Goal: Task Accomplishment & Management: Manage account settings

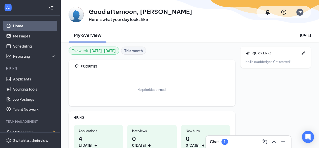
click at [86, 136] on h1 "4 1 [DATE]" at bounding box center [98, 141] width 39 height 14
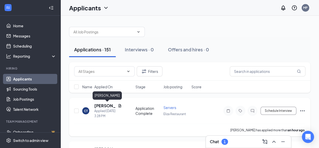
click at [103, 106] on h5 "[PERSON_NAME]" at bounding box center [104, 106] width 21 height 6
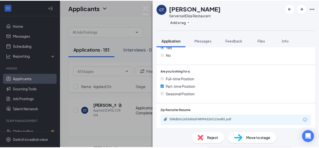
scroll to position [107, 0]
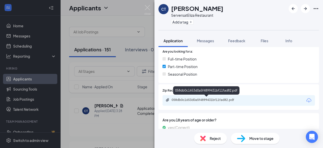
click at [239, 100] on div "058db0c1653d0a5f4899431bf11fad82.pdf" at bounding box center [207, 100] width 71 height 4
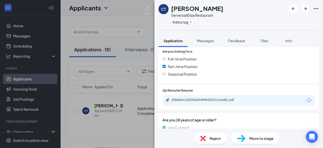
click at [92, 101] on div "CT [PERSON_NAME] Servers at Eliza Restaurant Add a tag Application Messages Fee…" at bounding box center [161, 74] width 323 height 148
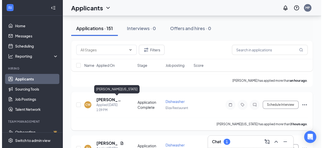
scroll to position [50, 0]
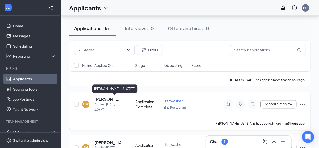
click at [102, 99] on h5 "[PERSON_NAME][US_STATE]" at bounding box center [108, 99] width 28 height 6
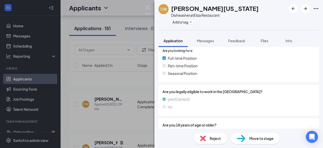
scroll to position [108, 0]
click at [120, 92] on div "[PERSON_NAME] [US_STATE] Dishwasher at Eliza Restaurant Add a tag Application M…" at bounding box center [161, 74] width 323 height 148
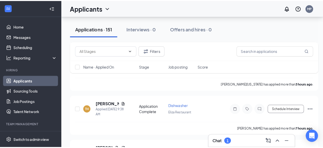
scroll to position [91, 0]
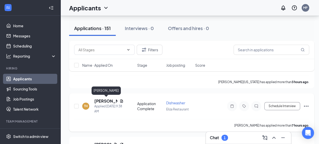
click at [102, 99] on h5 "[PERSON_NAME]" at bounding box center [105, 101] width 23 height 6
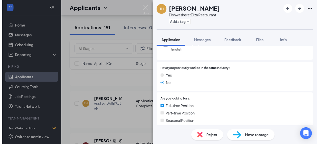
scroll to position [108, 0]
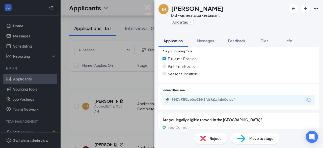
click at [130, 134] on div "TH [PERSON_NAME] Dishwasher at Eliza Restaurant Add a tag Application Messages …" at bounding box center [161, 74] width 323 height 148
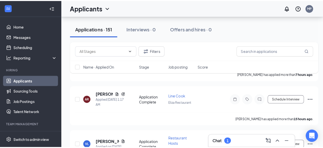
scroll to position [145, 0]
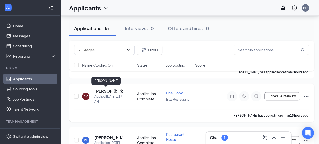
click at [101, 89] on h5 "[PERSON_NAME]" at bounding box center [102, 91] width 17 height 6
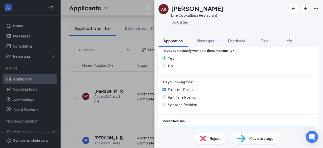
scroll to position [106, 0]
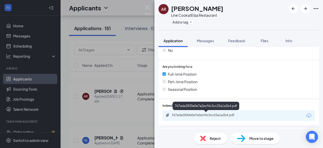
click at [206, 115] on div "767ada2830e0e7e2ecf4c3cc25a1a2b4.pdf" at bounding box center [207, 115] width 71 height 4
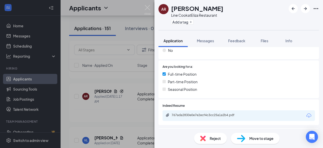
click at [122, 85] on div "AR [PERSON_NAME] Line Cook at Eliza Restaurant Add a tag Application Messages F…" at bounding box center [161, 74] width 323 height 148
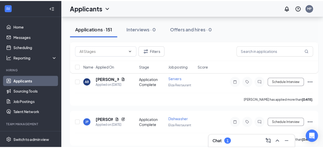
scroll to position [415, 0]
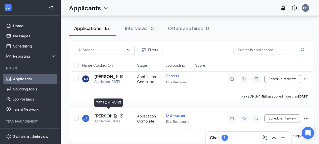
click at [99, 113] on h5 "[PERSON_NAME]" at bounding box center [102, 116] width 17 height 6
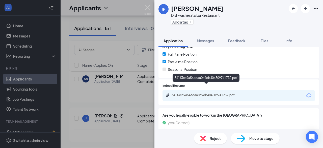
scroll to position [135, 0]
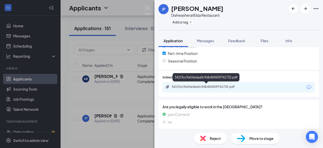
click at [194, 89] on div "341f3cc9a54adaa0c9db404509741732.pdf" at bounding box center [207, 87] width 82 height 5
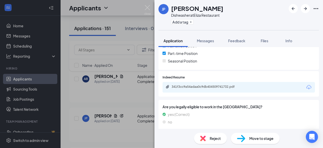
click at [119, 98] on div "JP [PERSON_NAME] Dishwasher at Eliza Restaurant Add a tag Application Messages …" at bounding box center [161, 74] width 323 height 148
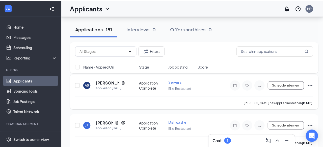
scroll to position [411, 0]
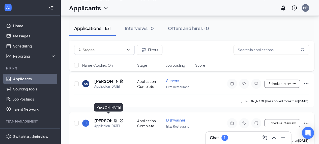
click at [100, 119] on h5 "[PERSON_NAME]" at bounding box center [102, 121] width 17 height 6
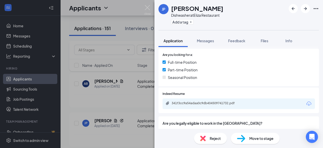
scroll to position [123, 0]
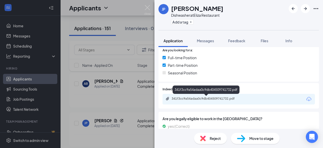
click at [184, 98] on div "341f3cc9a54adaa0c9db404509741732.pdf" at bounding box center [207, 98] width 71 height 4
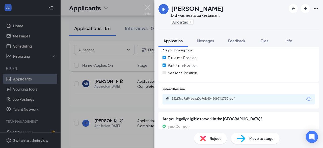
click at [132, 87] on div "JP [PERSON_NAME] Dishwasher at Eliza Restaurant Add a tag Application Messages …" at bounding box center [161, 74] width 323 height 148
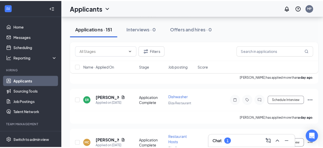
scroll to position [226, 0]
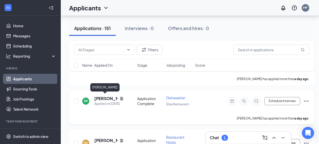
click at [100, 96] on h5 "[PERSON_NAME]" at bounding box center [105, 99] width 23 height 6
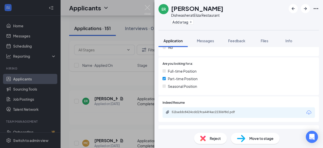
scroll to position [96, 0]
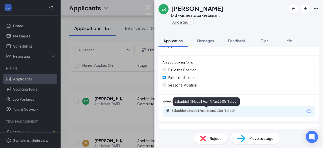
click at [202, 111] on div "51baddc8424cdd19ca44f4ac22306f8d.pdf" at bounding box center [207, 111] width 71 height 4
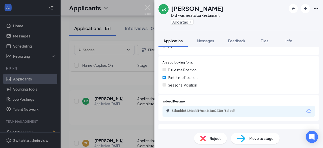
click at [113, 118] on div "ER [PERSON_NAME] Dishwasher at Eliza Restaurant Add a tag Application Messages …" at bounding box center [161, 74] width 323 height 148
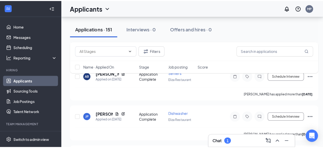
scroll to position [420, 0]
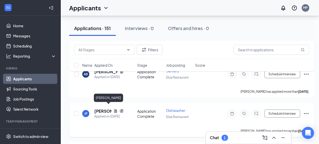
click at [100, 108] on h5 "[PERSON_NAME]" at bounding box center [102, 111] width 17 height 6
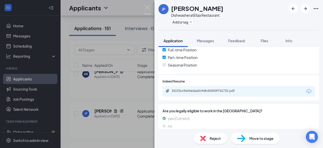
scroll to position [131, 0]
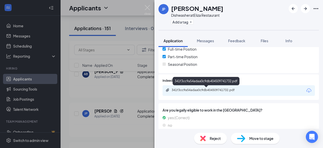
click at [187, 88] on div "341f3cc9a54adaa0c9db404509741732.pdf" at bounding box center [207, 90] width 71 height 4
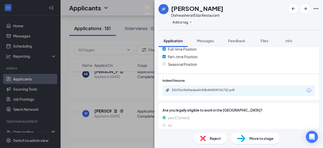
click at [121, 91] on div "JP [PERSON_NAME] Dishwasher at Eliza Restaurant Add a tag Application Messages …" at bounding box center [161, 74] width 323 height 148
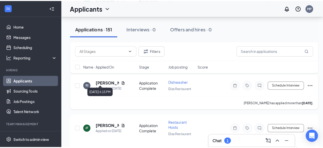
scroll to position [725, 0]
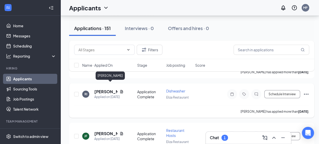
click at [104, 89] on h5 "[PERSON_NAME]" at bounding box center [105, 92] width 23 height 6
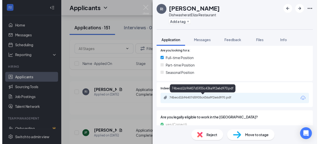
scroll to position [122, 0]
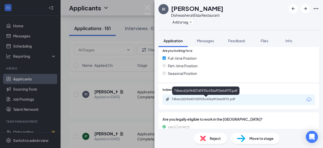
click at [227, 101] on div "74becd1b96407d5935c436a9f2e6d970.pdf" at bounding box center [207, 99] width 82 height 5
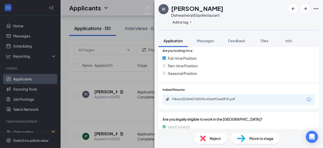
click at [131, 91] on div "RI [PERSON_NAME] Dishwasher at Eliza Restaurant Add a tag Application Messages …" at bounding box center [161, 74] width 323 height 148
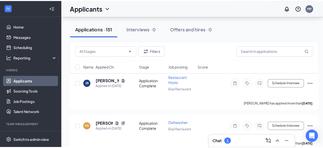
scroll to position [904, 0]
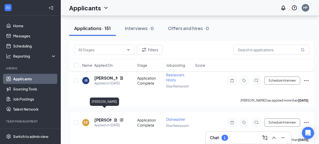
click at [97, 117] on h5 "[PERSON_NAME]" at bounding box center [102, 120] width 17 height 6
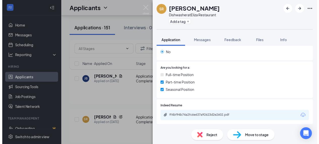
scroll to position [109, 0]
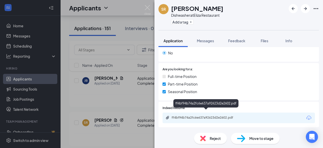
click at [190, 115] on div "ff4bf94b74a2fc6e637a92623d2e2602.pdf" at bounding box center [207, 117] width 71 height 4
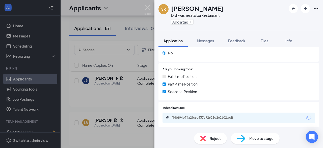
click at [136, 89] on div "SR [PERSON_NAME] at [PERSON_NAME] Restaurant Add a tag Application Messages Fee…" at bounding box center [161, 74] width 323 height 148
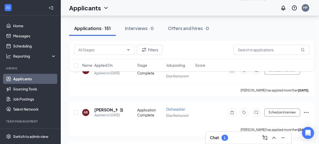
scroll to position [1289, 0]
click at [108, 107] on h5 "[PERSON_NAME]" at bounding box center [105, 110] width 23 height 6
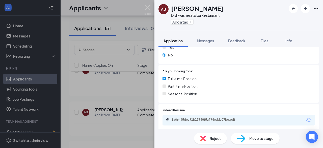
scroll to position [92, 0]
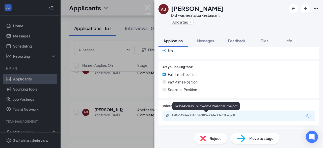
click at [187, 114] on div "1a06445dea91b13968f5a794edda07be.pdf" at bounding box center [207, 115] width 71 height 4
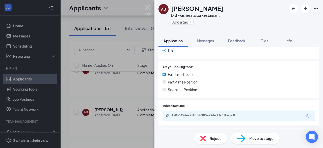
click at [134, 85] on div "AB [PERSON_NAME] Dishwasher at Eliza Restaurant Add a tag Application Messages …" at bounding box center [161, 74] width 323 height 148
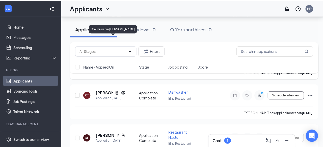
scroll to position [1471, 0]
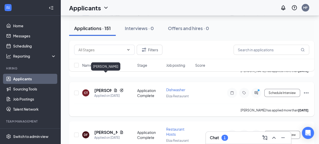
click at [103, 88] on h5 "[PERSON_NAME]" at bounding box center [102, 91] width 17 height 6
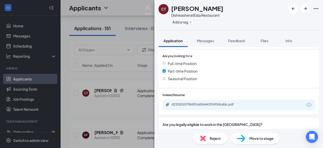
scroll to position [118, 0]
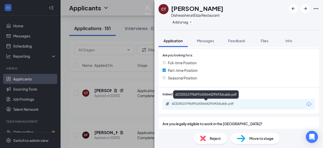
click at [217, 103] on div "d23250157f8df916056442ff693dcabb.pdf" at bounding box center [207, 103] width 71 height 4
